Goal: Information Seeking & Learning: Find specific fact

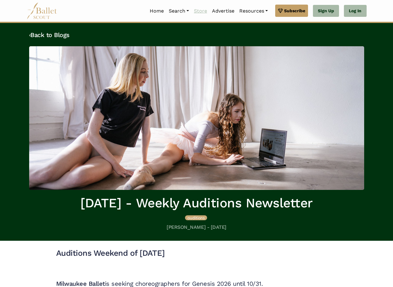
click at [201, 13] on link "Store" at bounding box center [200, 11] width 18 height 13
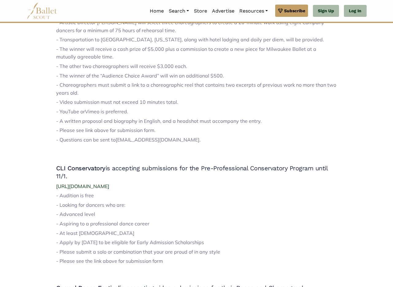
scroll to position [306, 0]
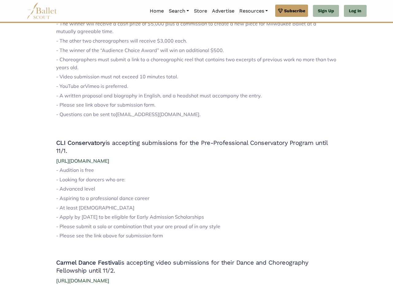
drag, startPoint x: 193, startPoint y: 159, endPoint x: 73, endPoint y: 153, distance: 120.9
click at [73, 153] on div "Auditions Weekend of [DATE] Milwaukee Ballet is seeking choreographers for Gene…" at bounding box center [196, 281] width 281 height 679
copy div "[URL][DOMAIN_NAME]"
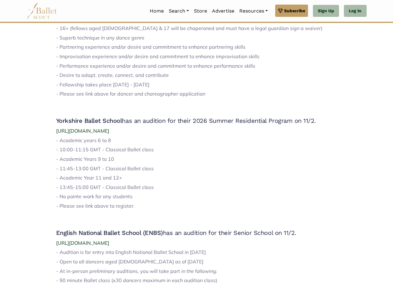
scroll to position [582, 0]
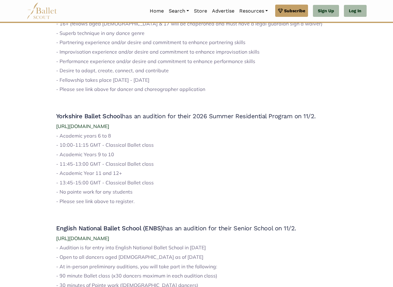
drag, startPoint x: 187, startPoint y: 126, endPoint x: 55, endPoint y: 129, distance: 132.4
click at [55, 129] on div "Auditions Weekend of [DATE] Milwaukee Ballet is seeking choreographers for Gene…" at bounding box center [196, 4] width 349 height 691
copy span "[URL][DOMAIN_NAME]"
